Goal: Task Accomplishment & Management: Complete application form

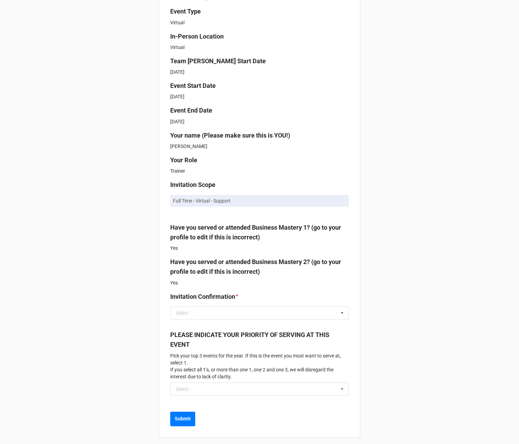
scroll to position [206, 0]
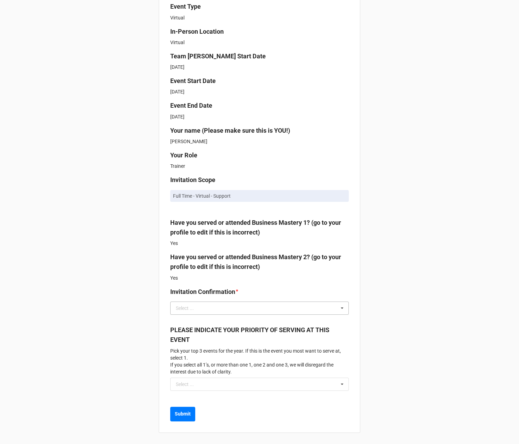
click at [176, 307] on div "Select ..." at bounding box center [185, 308] width 18 height 5
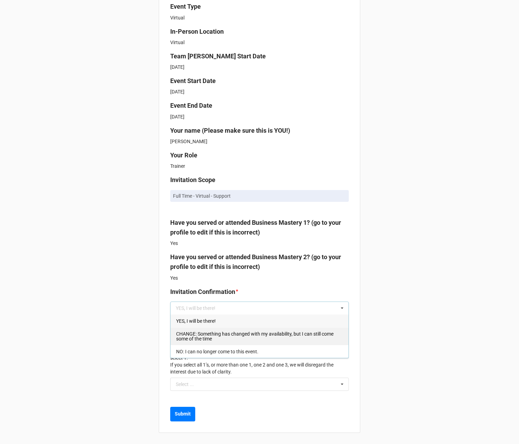
click at [187, 335] on span "CHANGE: Something has changed with my availability, but I can still come some o…" at bounding box center [254, 336] width 157 height 10
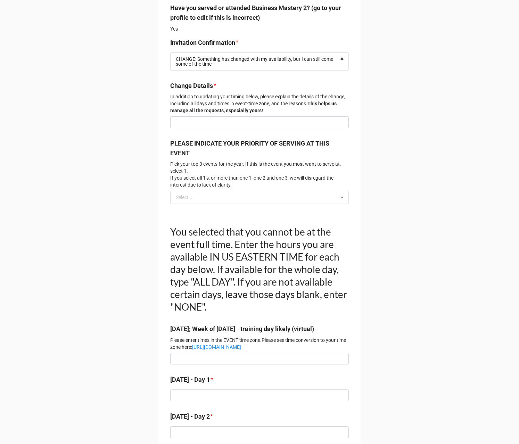
scroll to position [439, 0]
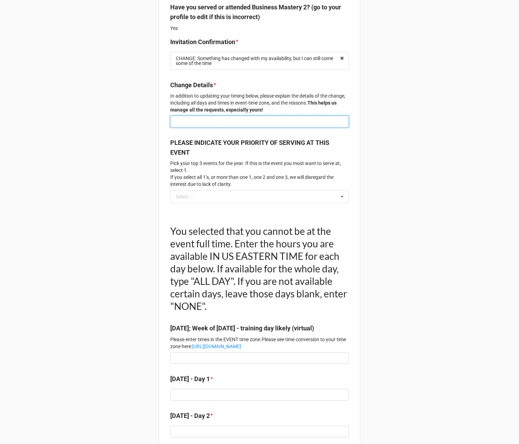
click at [182, 127] on input at bounding box center [259, 122] width 178 height 12
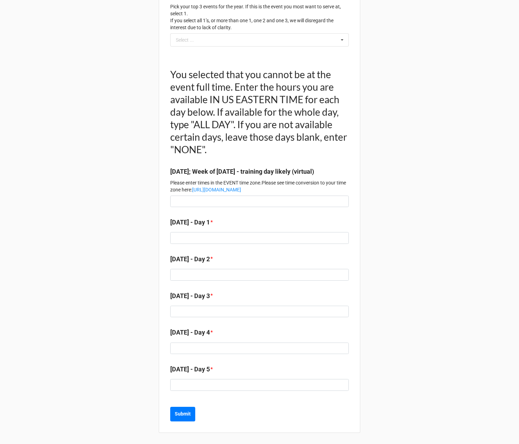
scroll to position [629, 0]
click at [182, 200] on input at bounding box center [259, 201] width 178 height 12
drag, startPoint x: 203, startPoint y: 202, endPoint x: 157, endPoint y: 205, distance: 46.3
click at [170, 205] on input "7 am - 12 pm" at bounding box center [259, 201] width 178 height 12
type input "7 am - 12 pm"
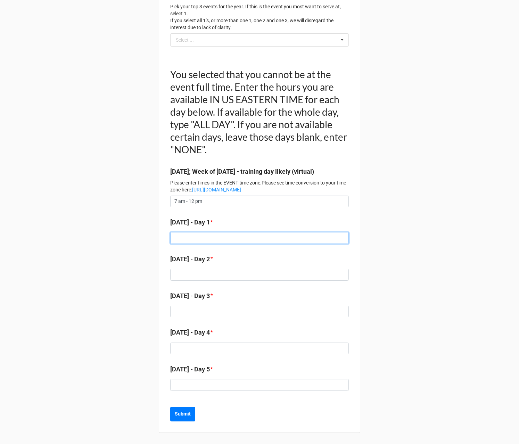
click at [184, 239] on input at bounding box center [259, 238] width 178 height 12
paste input "7 am - 12 pm"
type input "7 am - 12 pm"
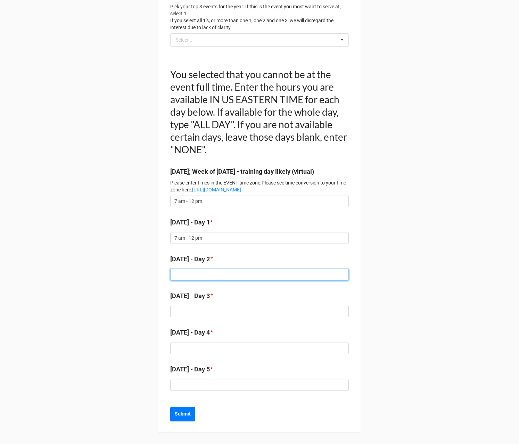
click at [184, 275] on input at bounding box center [259, 275] width 178 height 12
paste input "7 am - 12 pm"
type input "7 am - 12 pm"
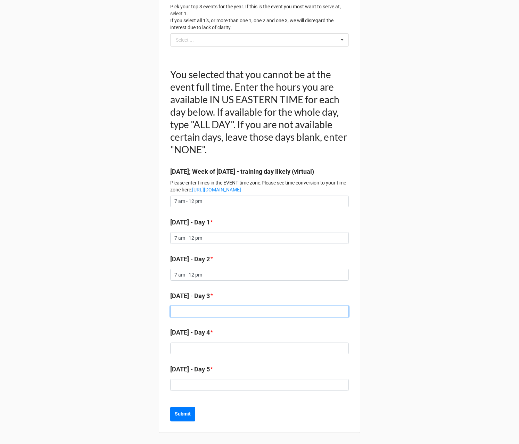
click at [187, 316] on input at bounding box center [259, 312] width 178 height 12
paste input "7 am - 12 pm"
type input "7 am - 12 pm"
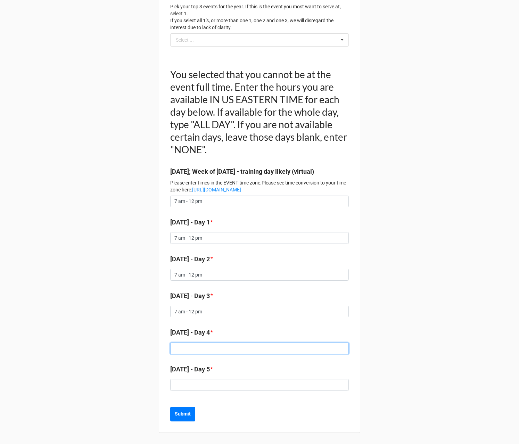
click at [190, 351] on input at bounding box center [259, 348] width 178 height 12
paste input "7 am - 12 pm"
type input "7 am - 12 pm"
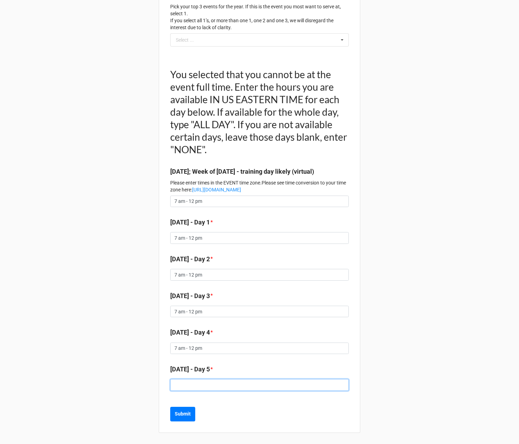
click at [180, 385] on input at bounding box center [259, 385] width 178 height 12
paste input "7 am - 12 pm"
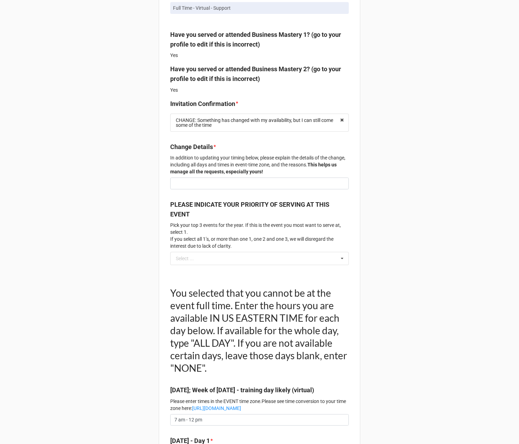
scroll to position [356, 0]
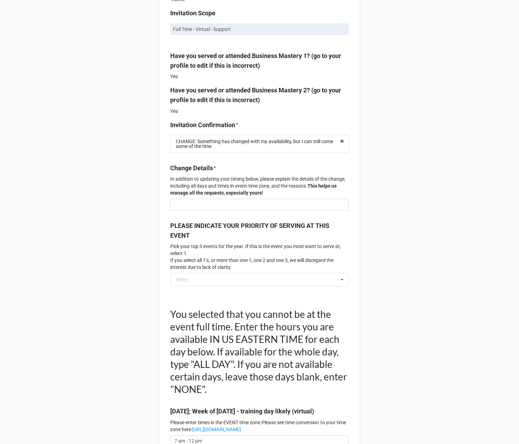
type input "7 am - 12 pm"
click at [176, 210] on input at bounding box center [259, 205] width 178 height 12
click at [186, 210] on input "I have explained the details in a DM to [PERSON_NAME]" at bounding box center [259, 205] width 178 height 12
click at [265, 210] on input "I have sent a DM to [PERSON_NAME] explaining why" at bounding box center [259, 205] width 178 height 12
paste input "I am not in a financial position to work a full week as a [DEMOGRAPHIC_DATA]"
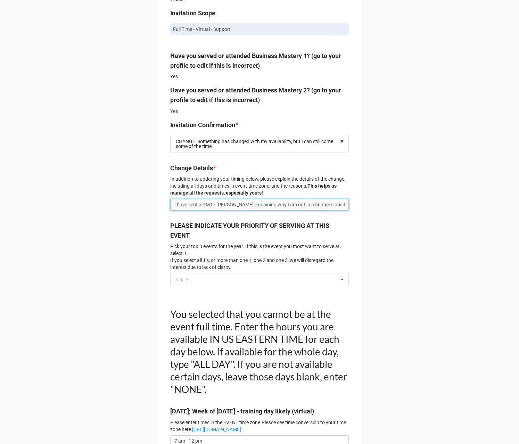
scroll to position [0, 55]
drag, startPoint x: 232, startPoint y: 221, endPoint x: 258, endPoint y: 235, distance: 29.1
click at [233, 210] on input "I have sent a DM to [PERSON_NAME] explaining why I am not in a financial positi…" at bounding box center [259, 205] width 178 height 12
click at [342, 210] on input "I have sent a DM to [PERSON_NAME] explaining why I am not in a position to work…" at bounding box center [259, 205] width 178 height 12
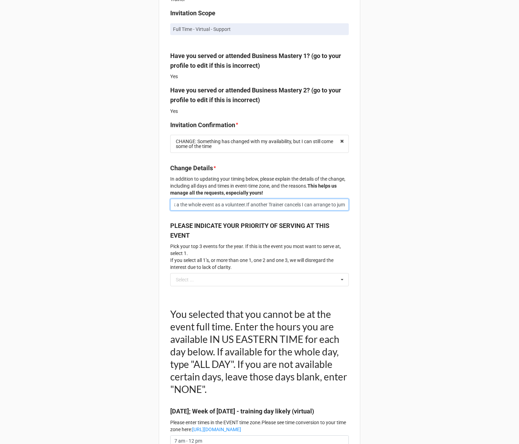
scroll to position [0, 177]
click at [252, 210] on input "I have sent a DM to [PERSON_NAME] explaining why I am not in a position to work…" at bounding box center [259, 205] width 178 height 12
paste input "just sent [PERSON_NAME] a direct message sharing openly why I am not in a posit…"
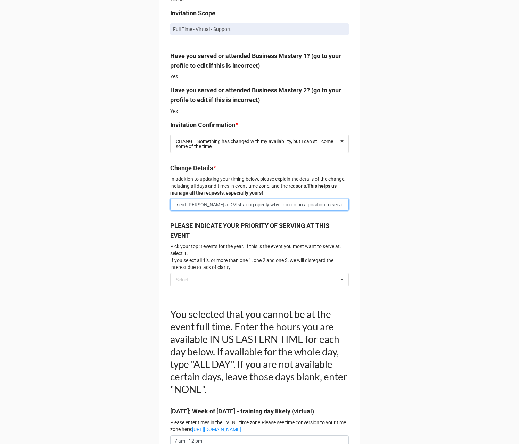
scroll to position [0, 294]
click at [176, 210] on input "I sent [PERSON_NAME] a DM sharing openly why I am not in a position to serve th…" at bounding box center [259, 205] width 178 height 12
click at [187, 210] on input "I sent [PERSON_NAME] a DM sharing openly why I am not in a position to serve th…" at bounding box center [259, 205] width 178 height 12
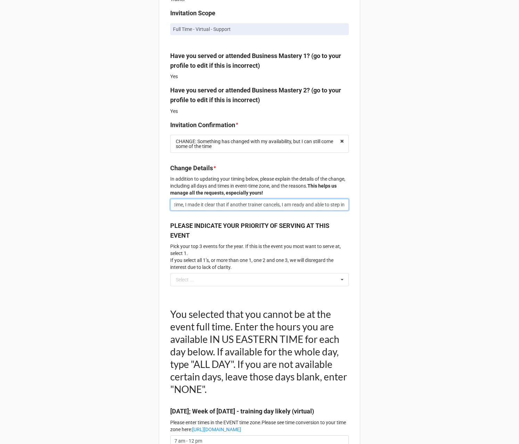
click at [257, 210] on input "I sent [PERSON_NAME] a DM sharing openly why I am not in a position to serve th…" at bounding box center [259, 205] width 178 height 12
click at [235, 210] on input "I sent [PERSON_NAME] a DM sharing openly why I am not in a position to serve th…" at bounding box center [259, 205] width 178 height 12
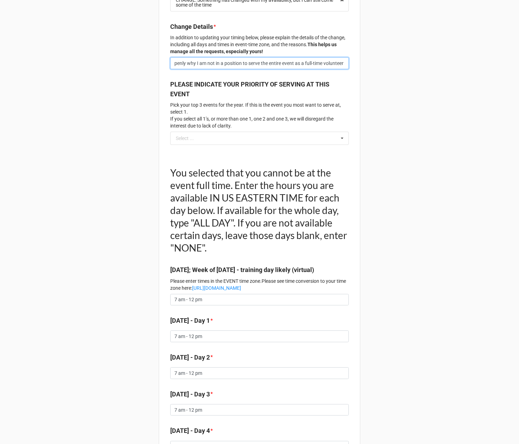
scroll to position [629, 0]
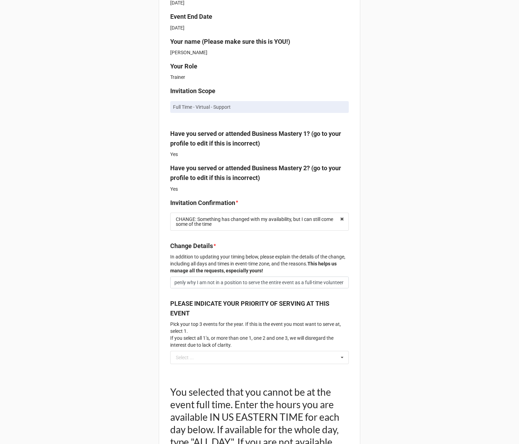
scroll to position [280, 0]
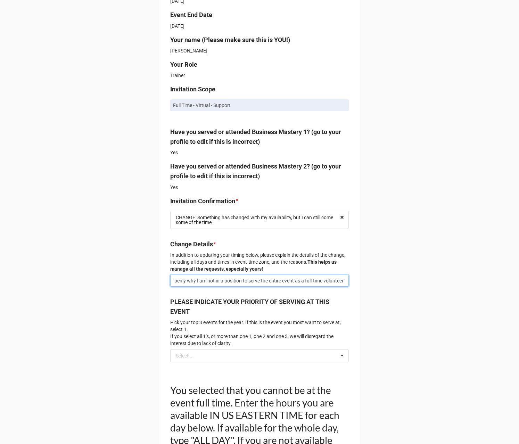
click at [234, 286] on input "I sent [PERSON_NAME] a DM sharing openly why I am not in a position to serve th…" at bounding box center [259, 281] width 178 height 12
click at [341, 286] on input "I sent [PERSON_NAME] a DM sharing openly why I am not in a position to serve as…" at bounding box center [259, 281] width 178 height 12
type input "I sent [PERSON_NAME] a DM sharing openly why I am not in a position to serve as…"
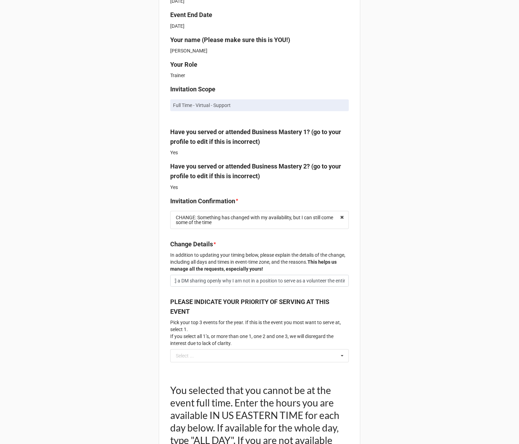
click at [473, 193] on div "TeamTony Portal Business Mastery II Virtual [DATE] In order to serve at this ev…" at bounding box center [259, 239] width 519 height 1039
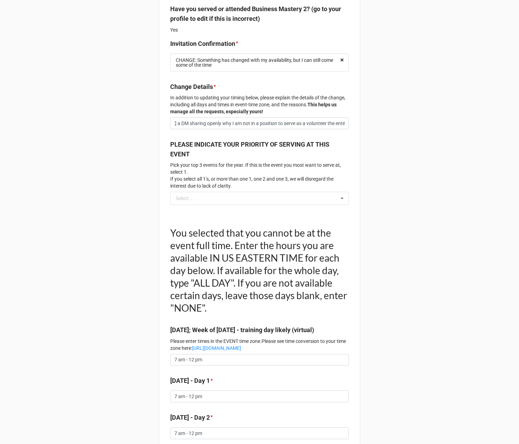
scroll to position [629, 0]
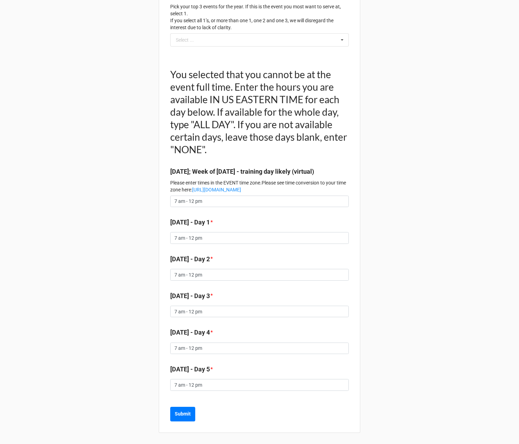
click at [179, 414] on b "Submit" at bounding box center [183, 413] width 16 height 7
